Goal: Browse casually: Explore the website without a specific task or goal

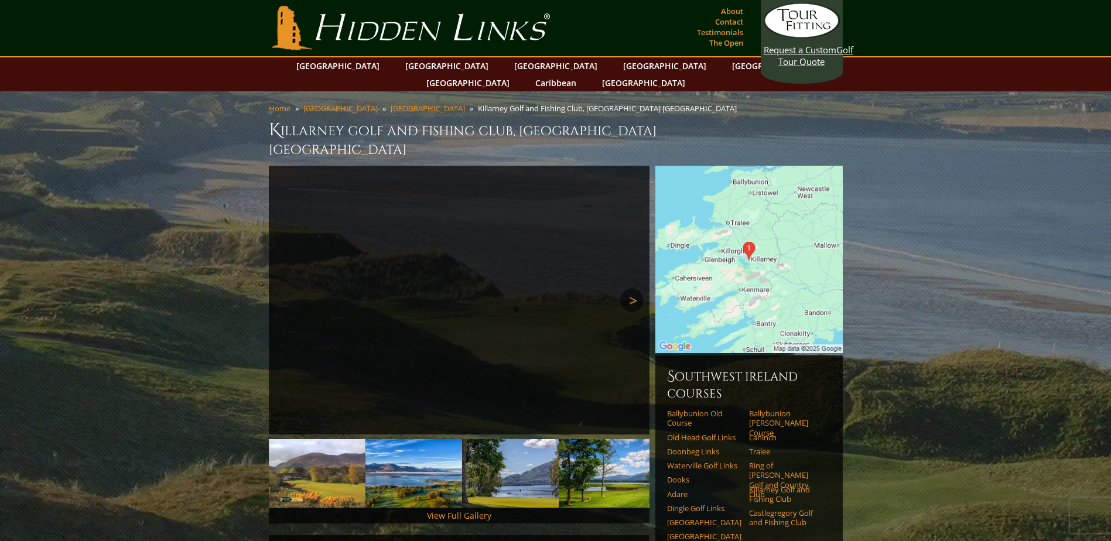
click at [632, 289] on link "Next" at bounding box center [631, 300] width 23 height 23
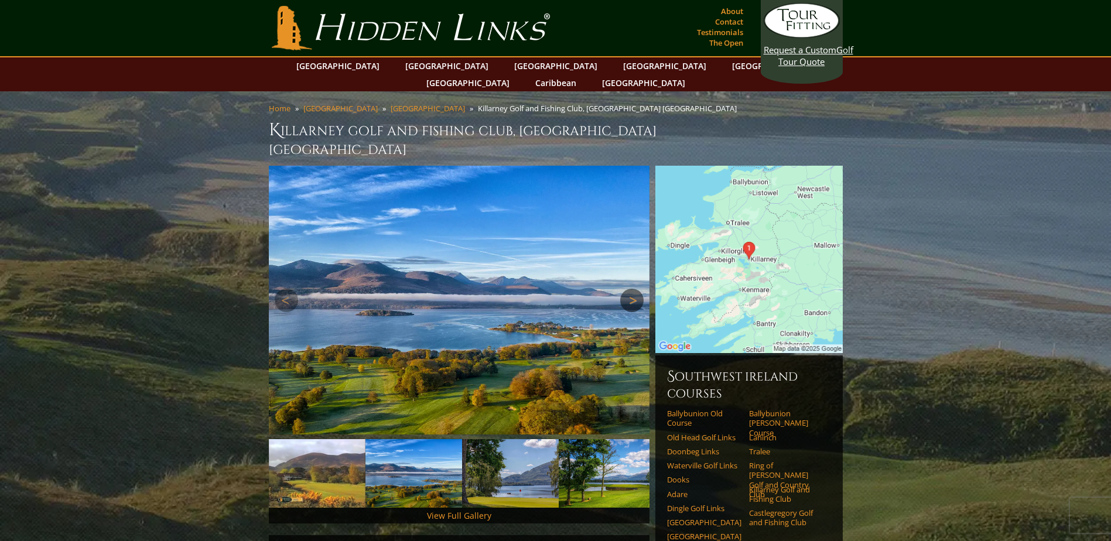
click at [632, 289] on link "Next" at bounding box center [631, 300] width 23 height 23
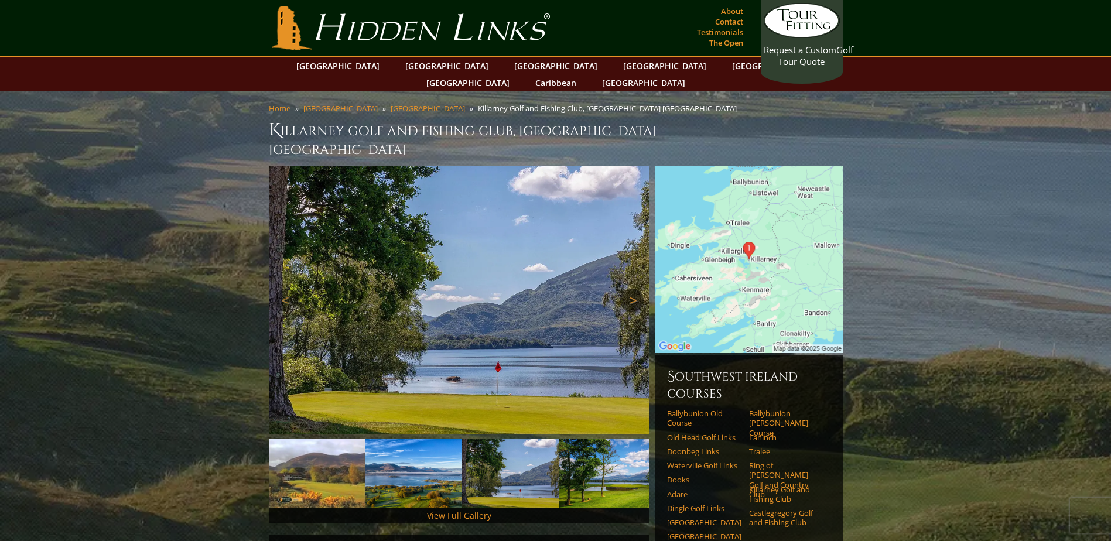
click at [632, 289] on link "Next" at bounding box center [631, 300] width 23 height 23
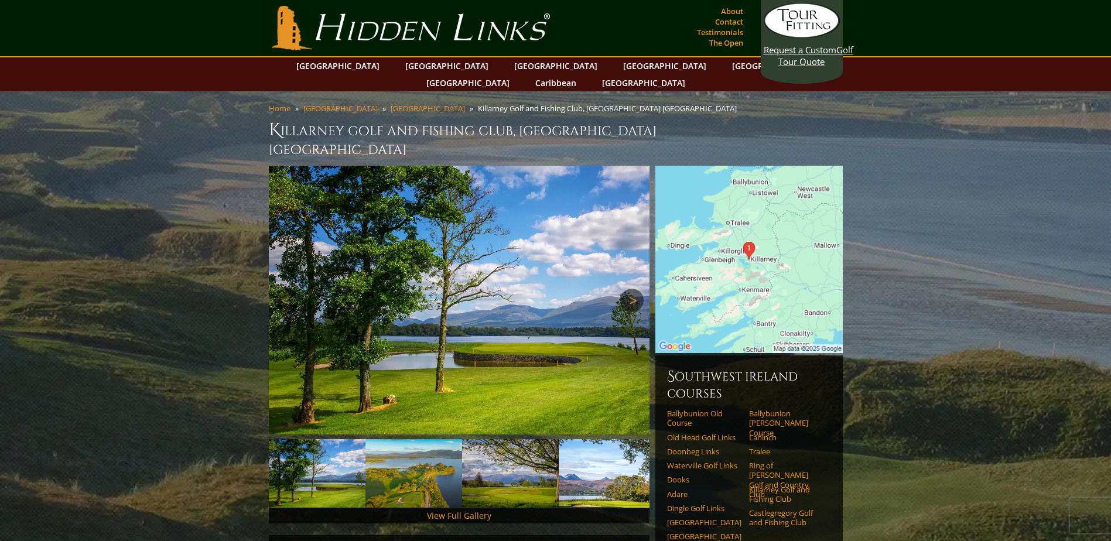
click at [632, 289] on link "Next" at bounding box center [631, 300] width 23 height 23
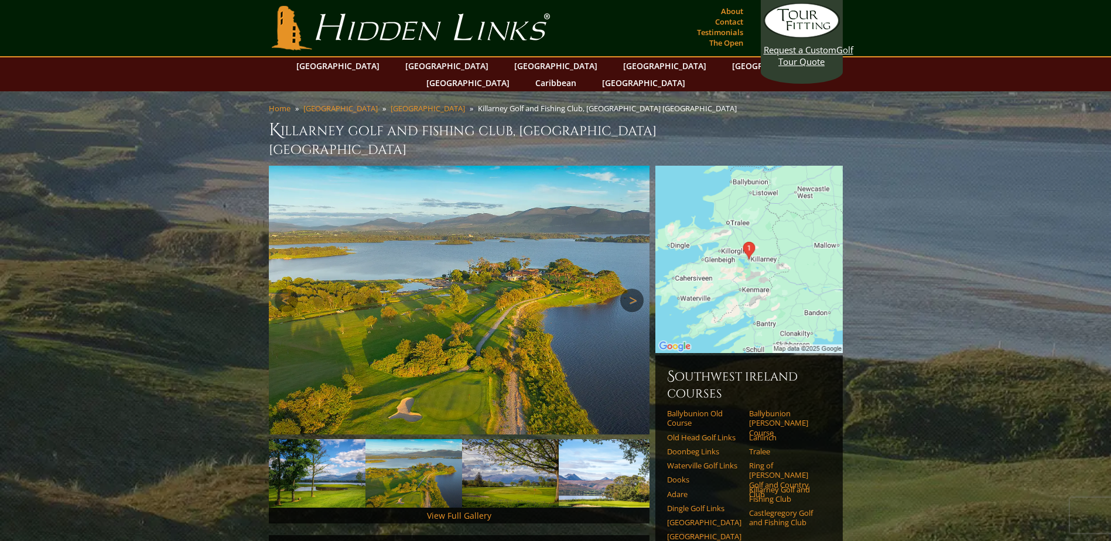
click at [632, 289] on link "Next" at bounding box center [631, 300] width 23 height 23
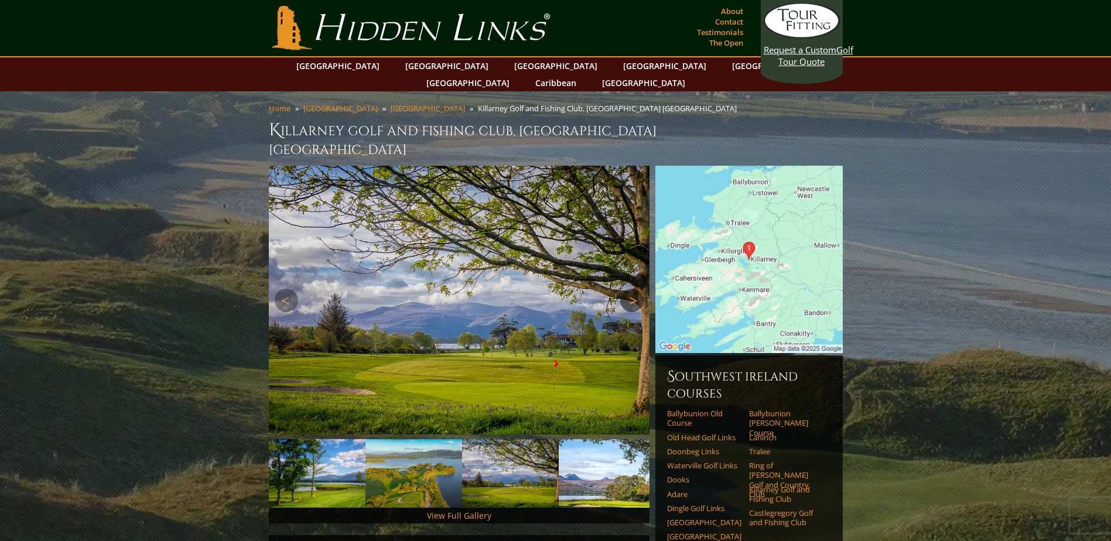
click at [632, 289] on link "Next" at bounding box center [631, 300] width 23 height 23
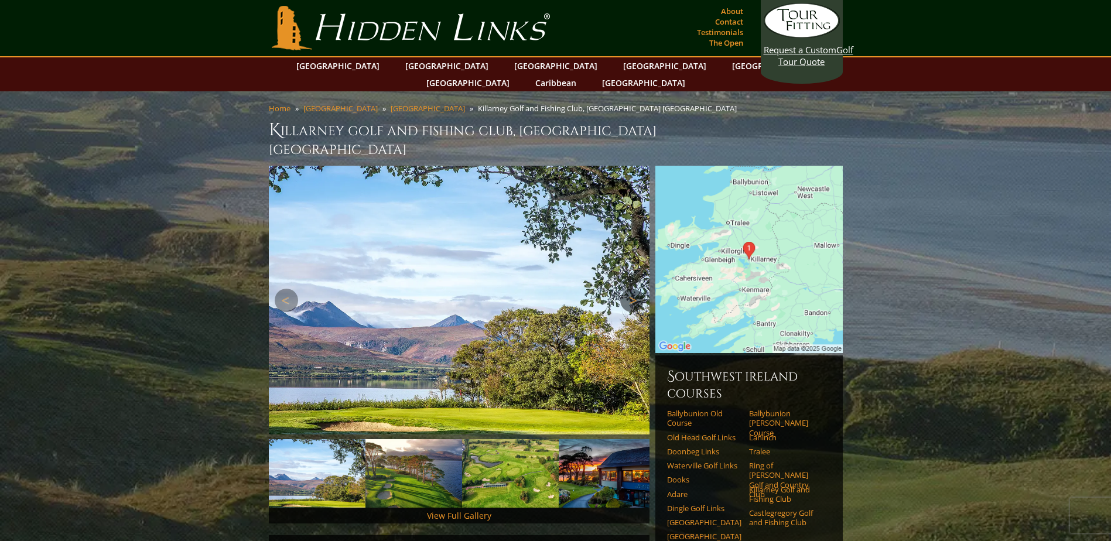
click at [632, 289] on link "Next" at bounding box center [631, 300] width 23 height 23
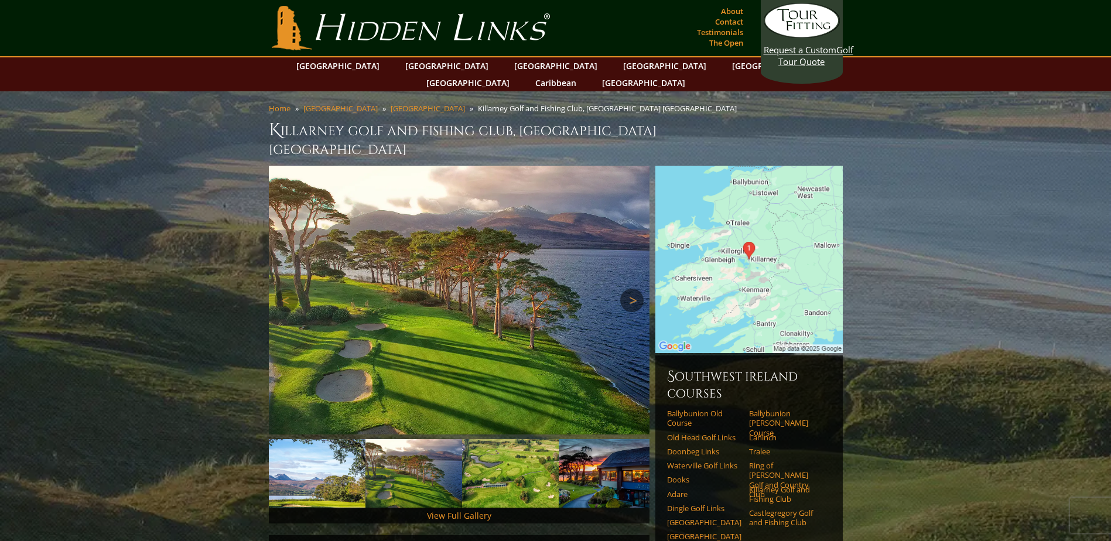
click at [632, 289] on link "Next" at bounding box center [631, 300] width 23 height 23
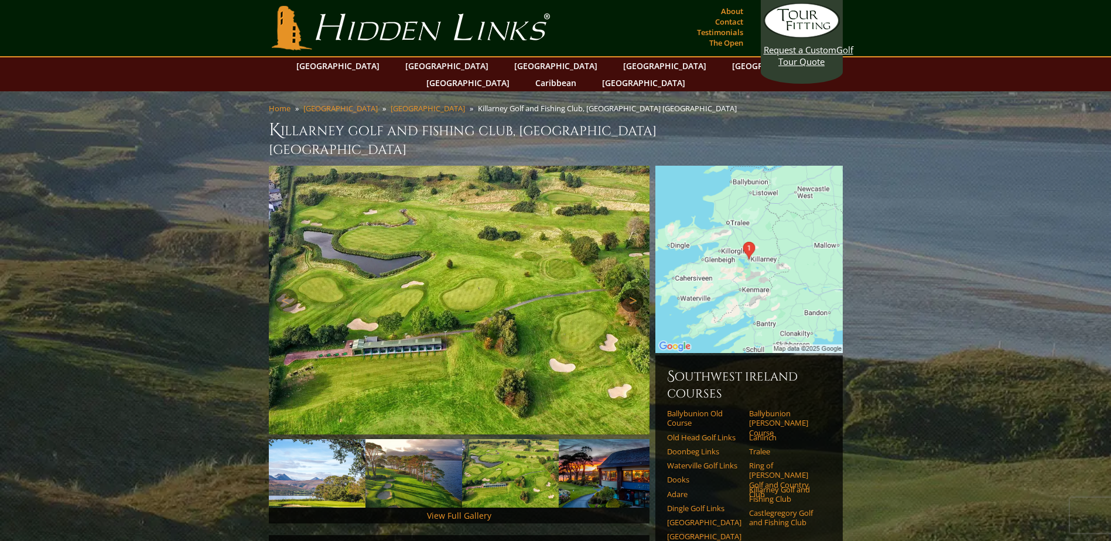
click at [632, 289] on link "Next" at bounding box center [631, 300] width 23 height 23
